Goal: Find specific page/section: Find specific page/section

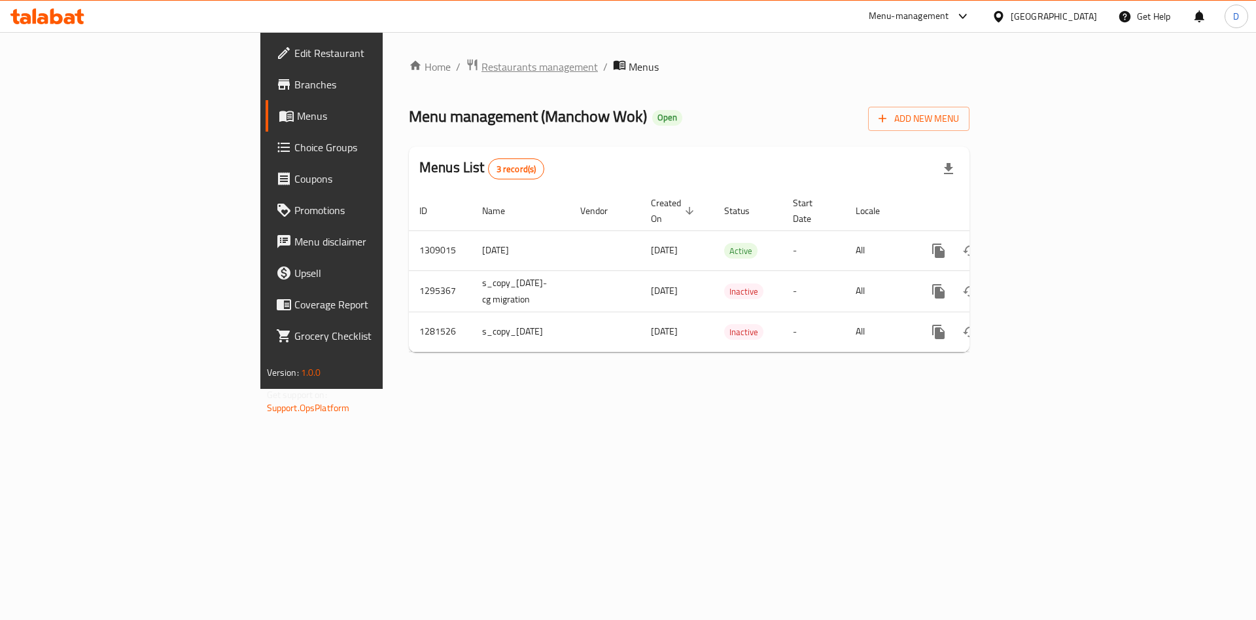
click at [482, 67] on span "Restaurants management" at bounding box center [540, 67] width 116 height 16
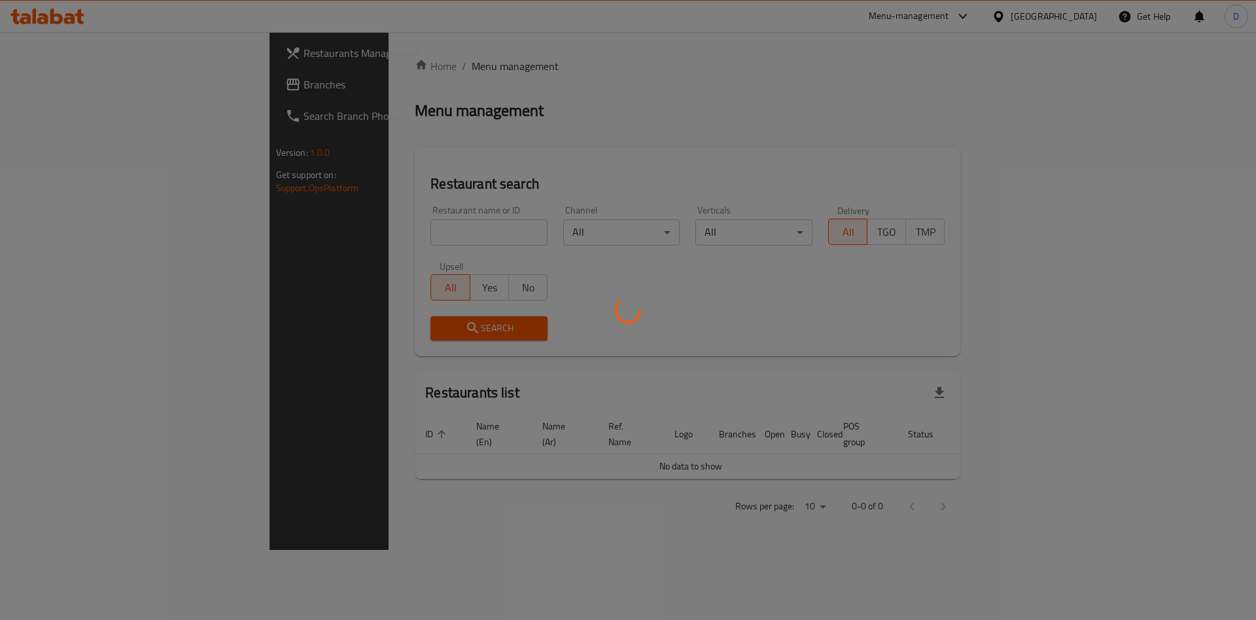
click at [306, 232] on div at bounding box center [628, 310] width 1256 height 620
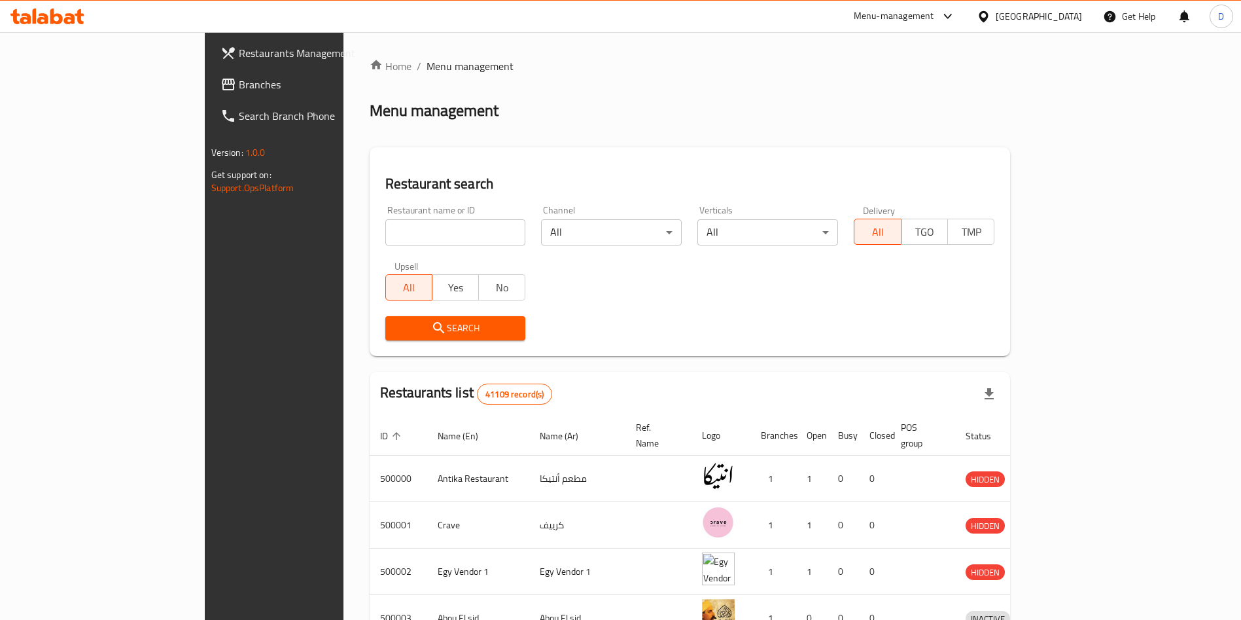
click at [385, 226] on input "search" at bounding box center [455, 232] width 141 height 26
click at [430, 323] on span "Search" at bounding box center [456, 328] width 120 height 16
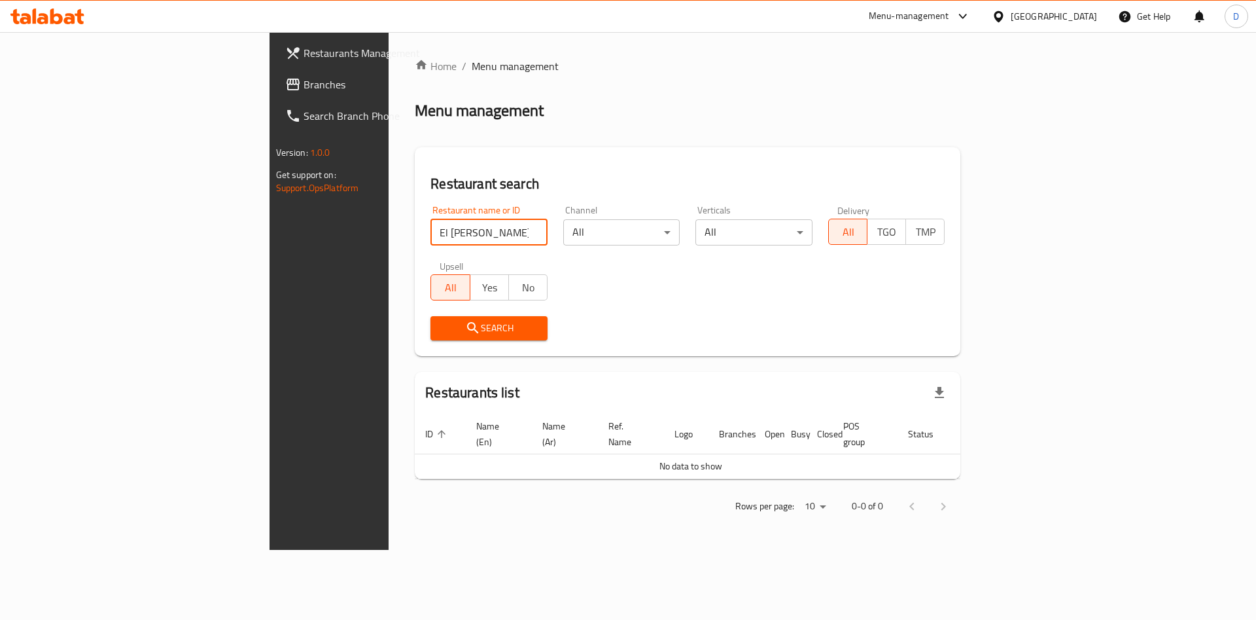
click at [431, 221] on input "El [PERSON_NAME]" at bounding box center [489, 232] width 117 height 26
click at [431, 243] on input "El [PERSON_NAME]" at bounding box center [489, 232] width 117 height 26
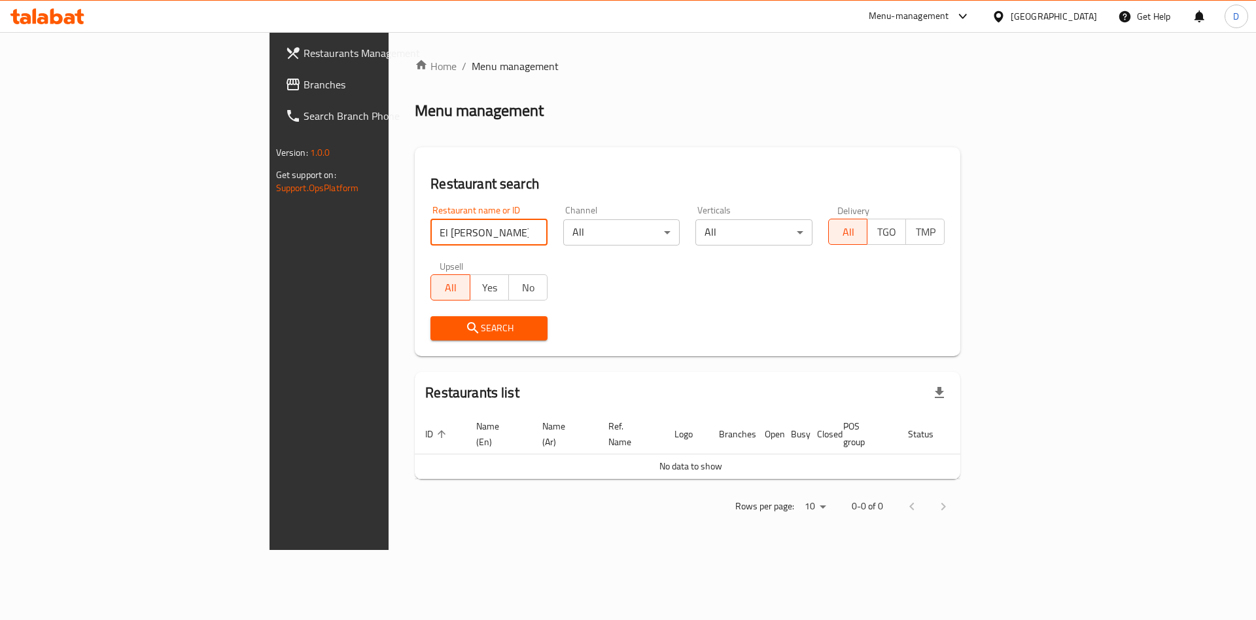
click at [431, 243] on input "El [PERSON_NAME]" at bounding box center [489, 232] width 117 height 26
paste input "[PERSON_NAME] h"
type input "Elrayes hanafy"
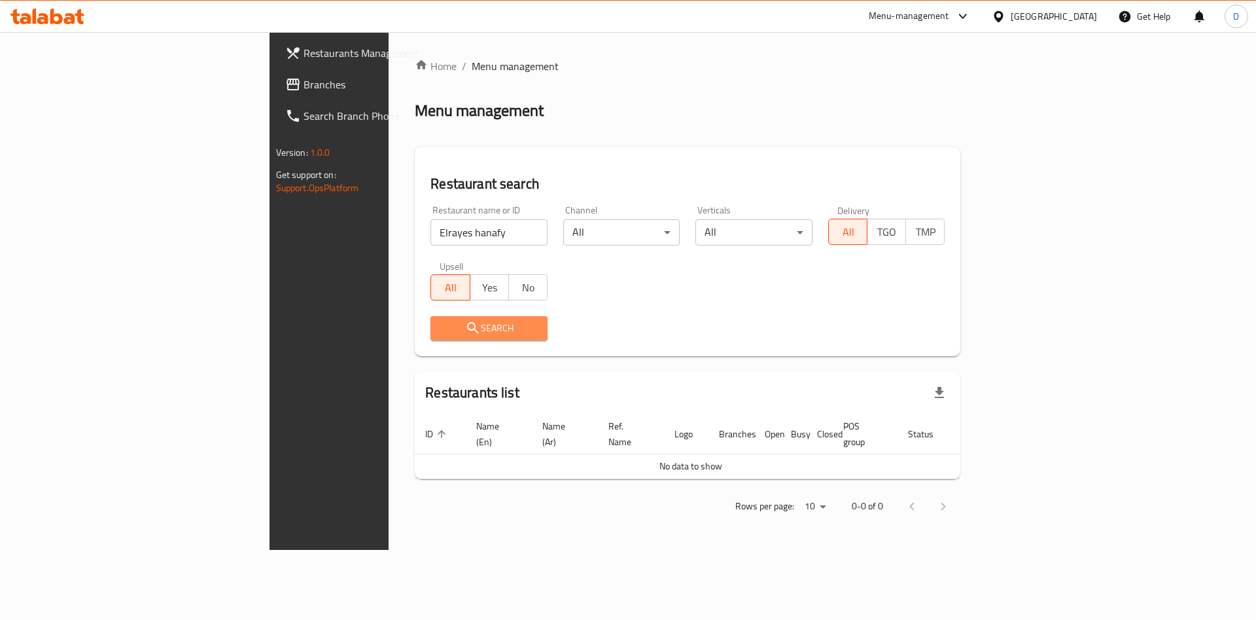
click at [441, 330] on span "Search" at bounding box center [489, 328] width 96 height 16
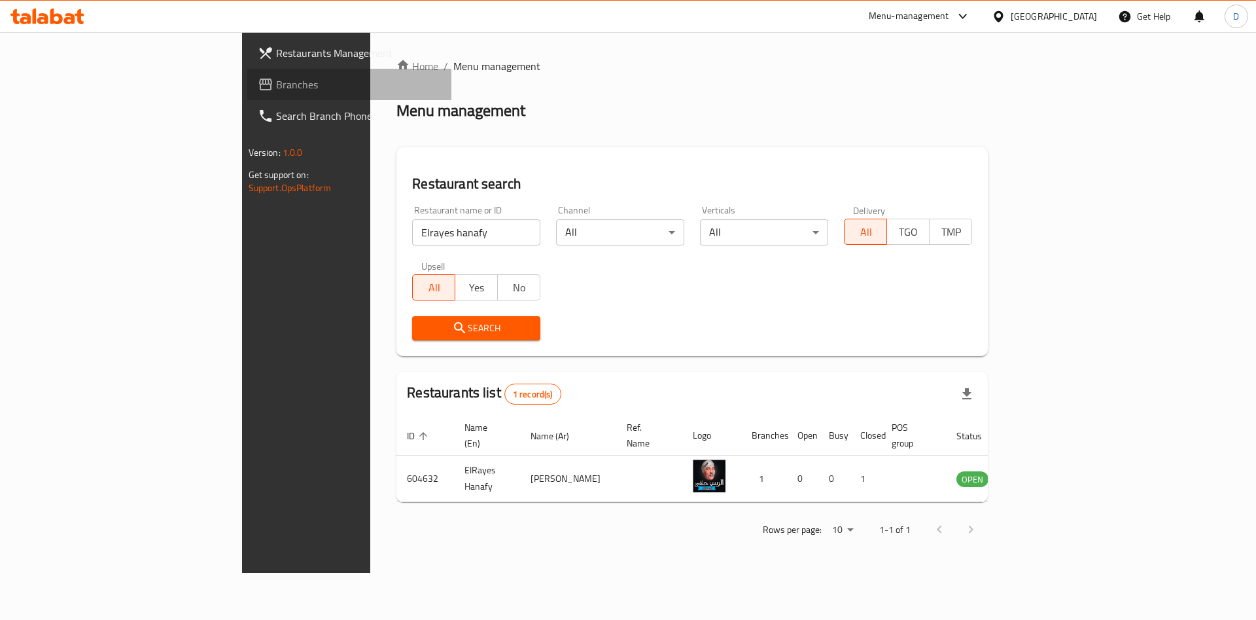
click at [276, 80] on span "Branches" at bounding box center [359, 85] width 166 height 16
